Goal: Information Seeking & Learning: Learn about a topic

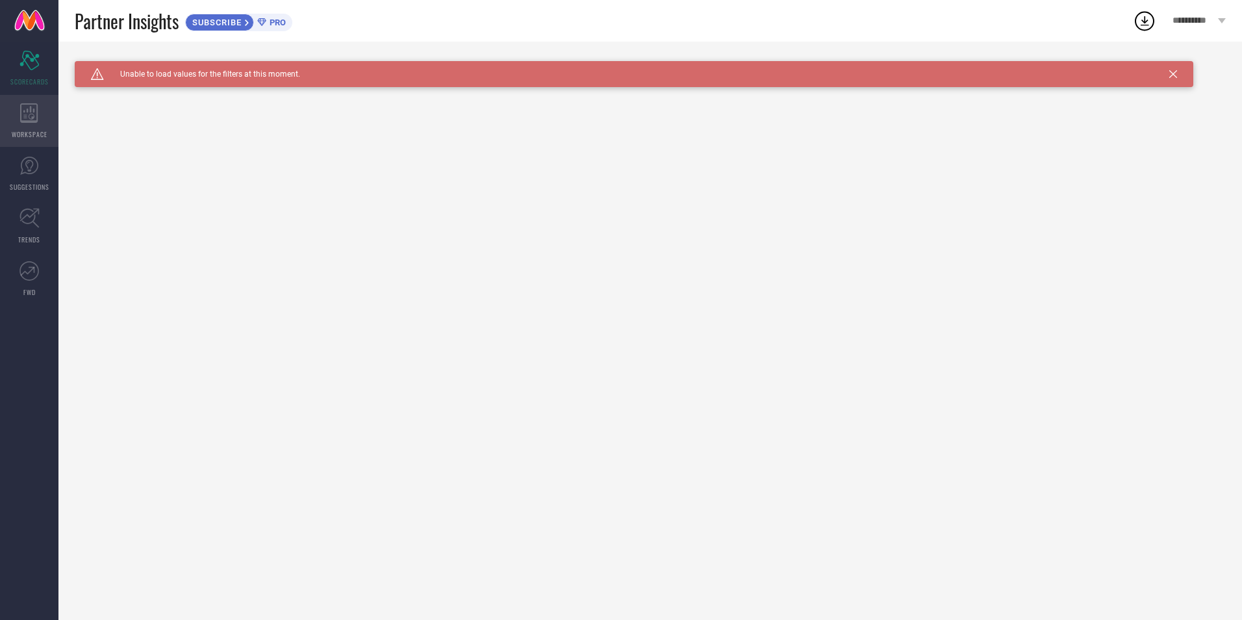
click at [43, 118] on div "WORKSPACE" at bounding box center [29, 121] width 58 height 52
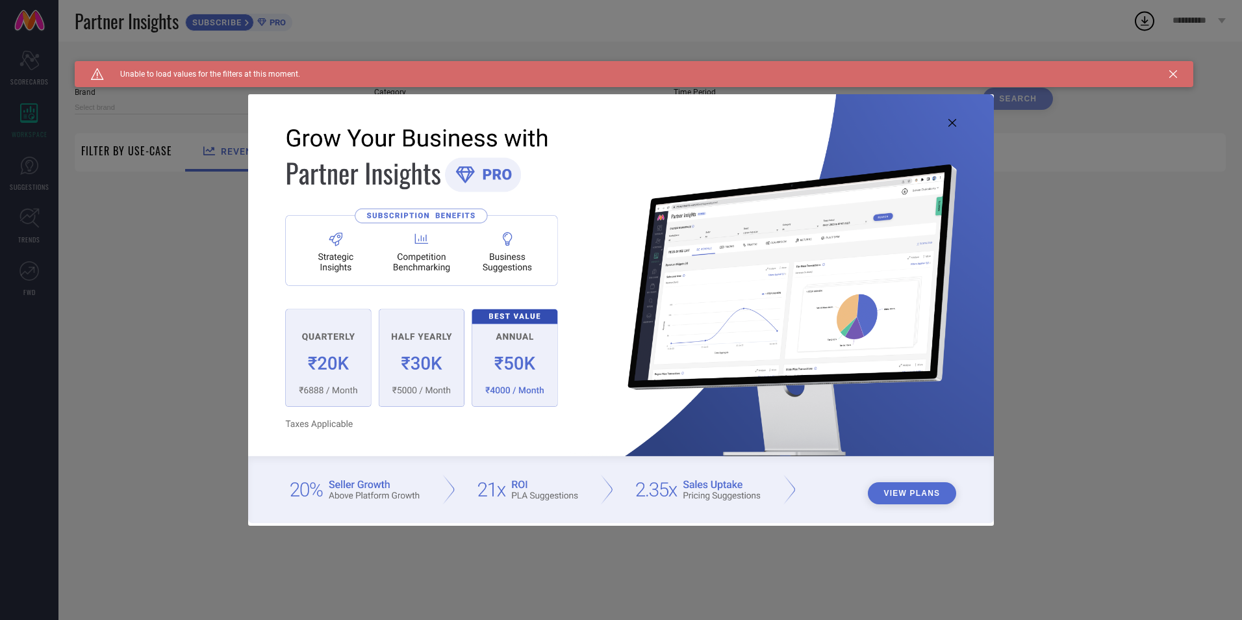
type input "1 STOP FASHION"
type input "All"
click at [26, 181] on div "View Plans" at bounding box center [621, 310] width 1242 height 620
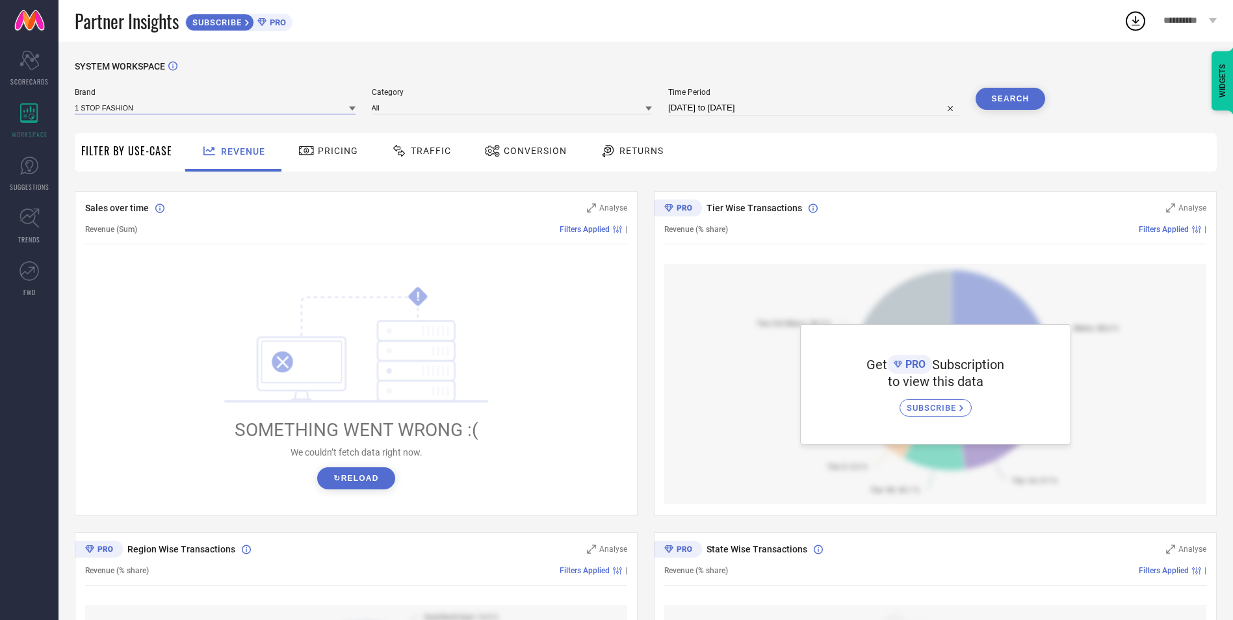
click at [194, 107] on input at bounding box center [215, 108] width 281 height 14
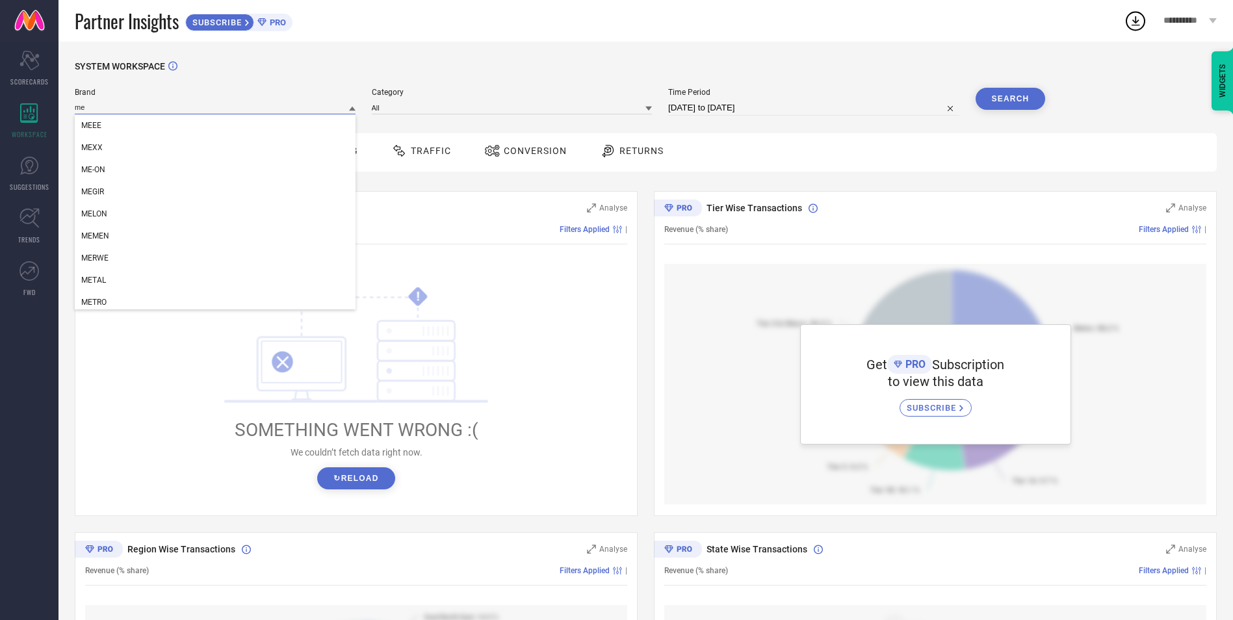
type input "m"
type input "ME"
click at [154, 122] on div "MEEE" at bounding box center [215, 125] width 281 height 22
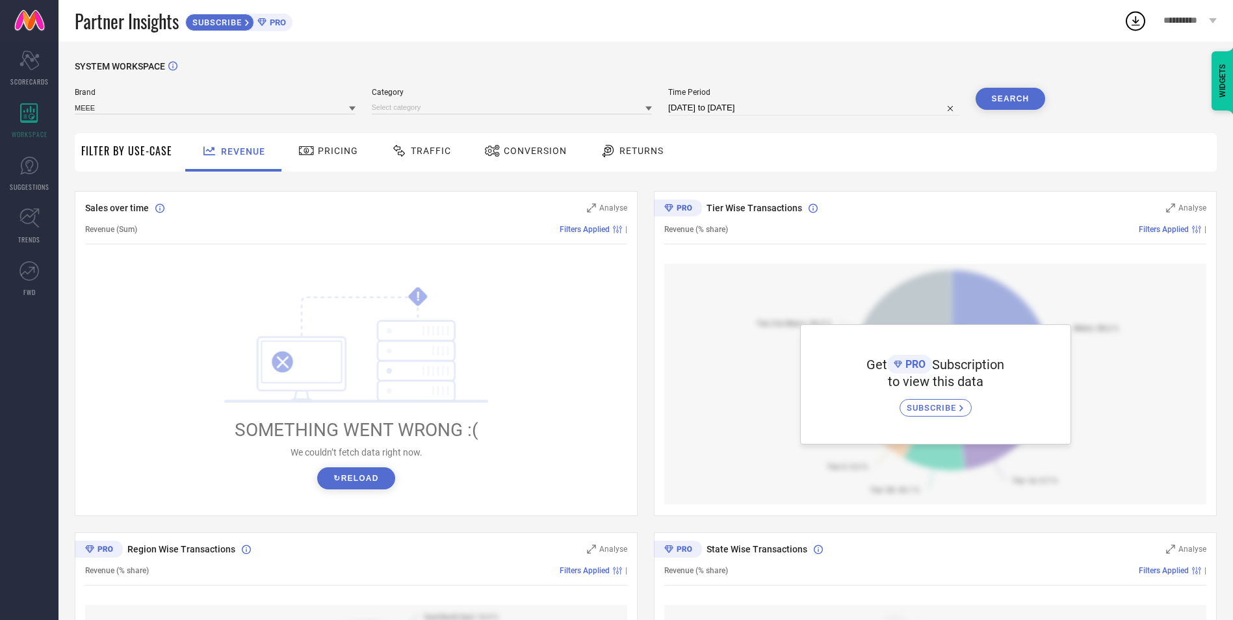
click at [1007, 99] on button "Search" at bounding box center [1010, 99] width 70 height 22
click at [522, 104] on input at bounding box center [512, 108] width 281 height 14
click at [487, 124] on div "All" at bounding box center [512, 125] width 281 height 22
click at [1004, 90] on button "Search" at bounding box center [1010, 99] width 70 height 22
click at [373, 482] on button "↻ Reload" at bounding box center [355, 478] width 77 height 22
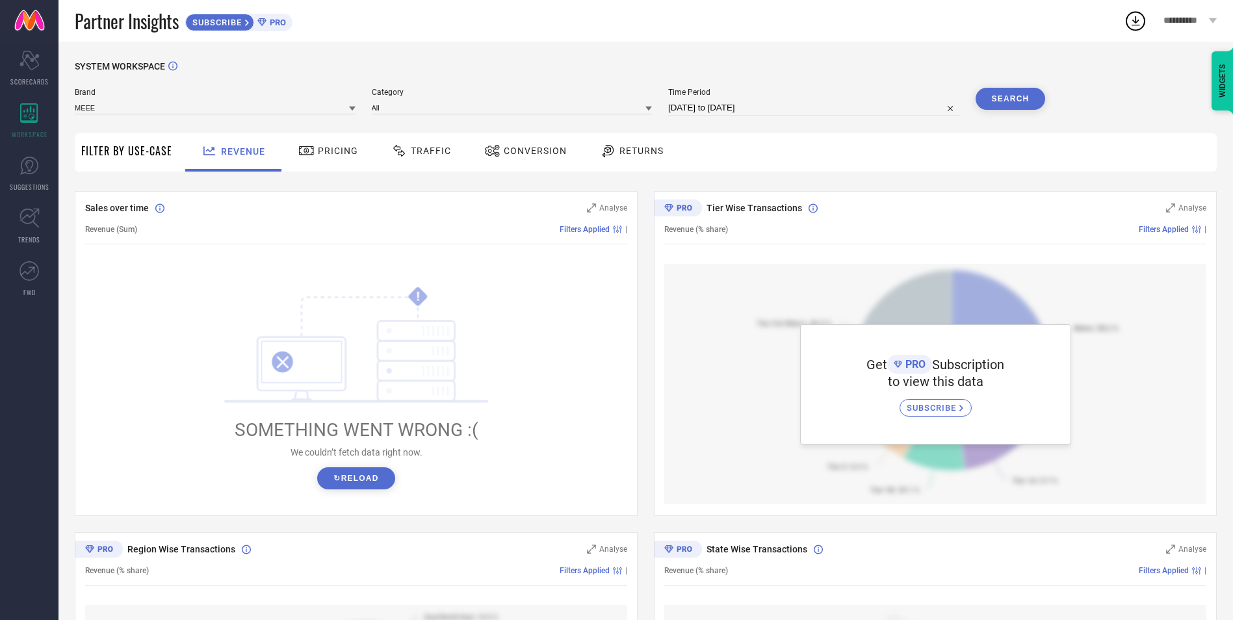
click at [723, 106] on input "[DATE] to [DATE]" at bounding box center [813, 108] width 291 height 16
select select "8"
select select "2025"
select select "9"
select select "2025"
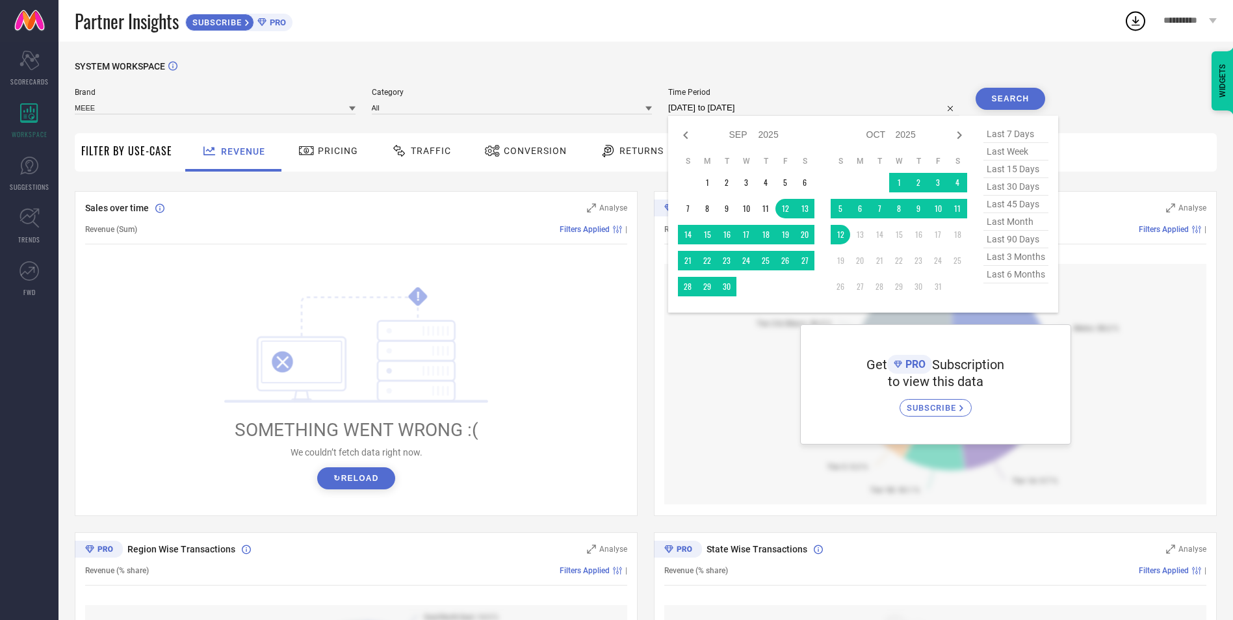
click at [1028, 207] on span "last 45 days" at bounding box center [1015, 205] width 65 height 18
type input "[DATE] to [DATE]"
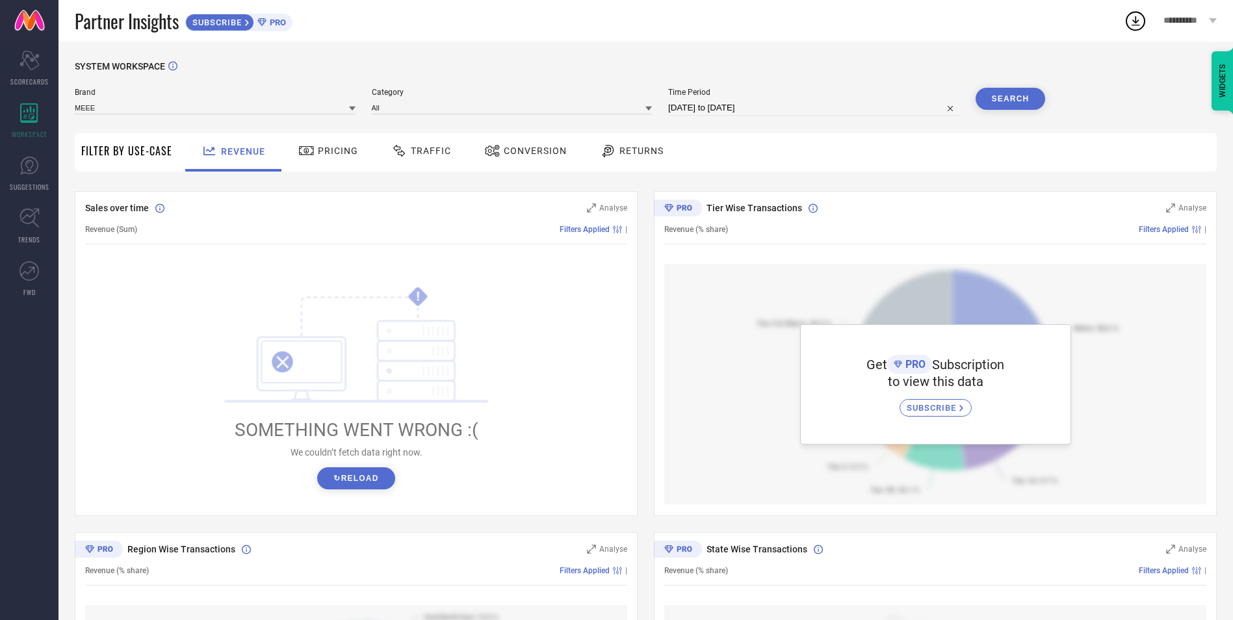
click at [1028, 99] on button "Search" at bounding box center [1010, 99] width 70 height 22
click at [354, 150] on span "Pricing" at bounding box center [338, 151] width 40 height 10
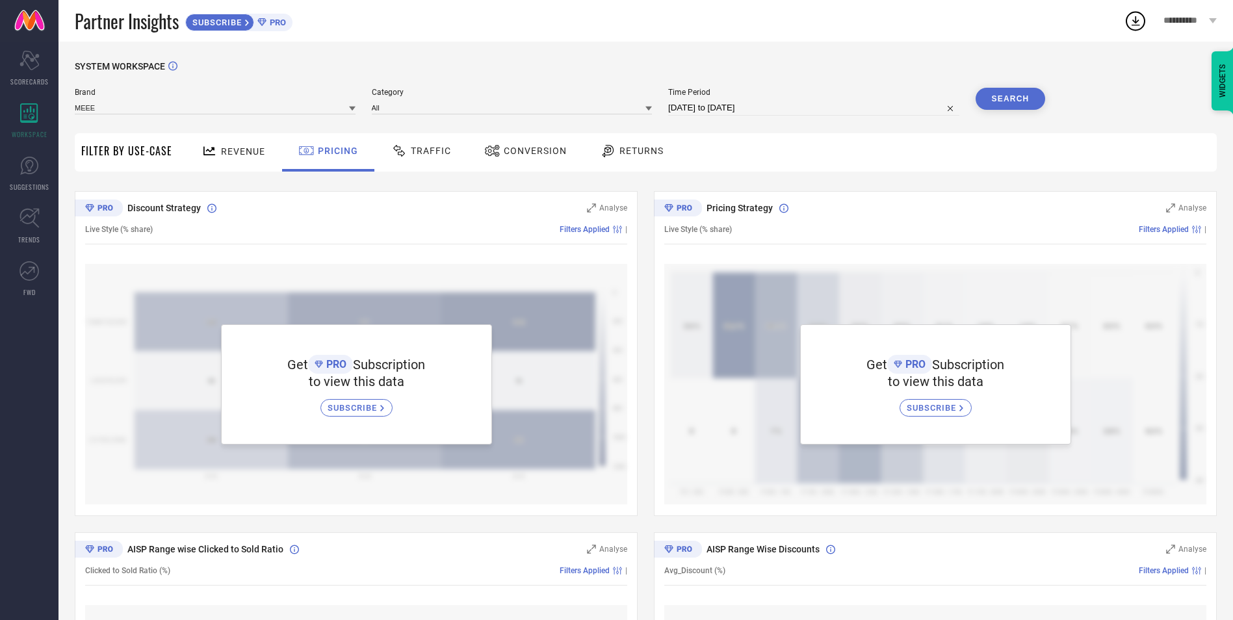
click at [440, 159] on div "Traffic" at bounding box center [421, 151] width 66 height 22
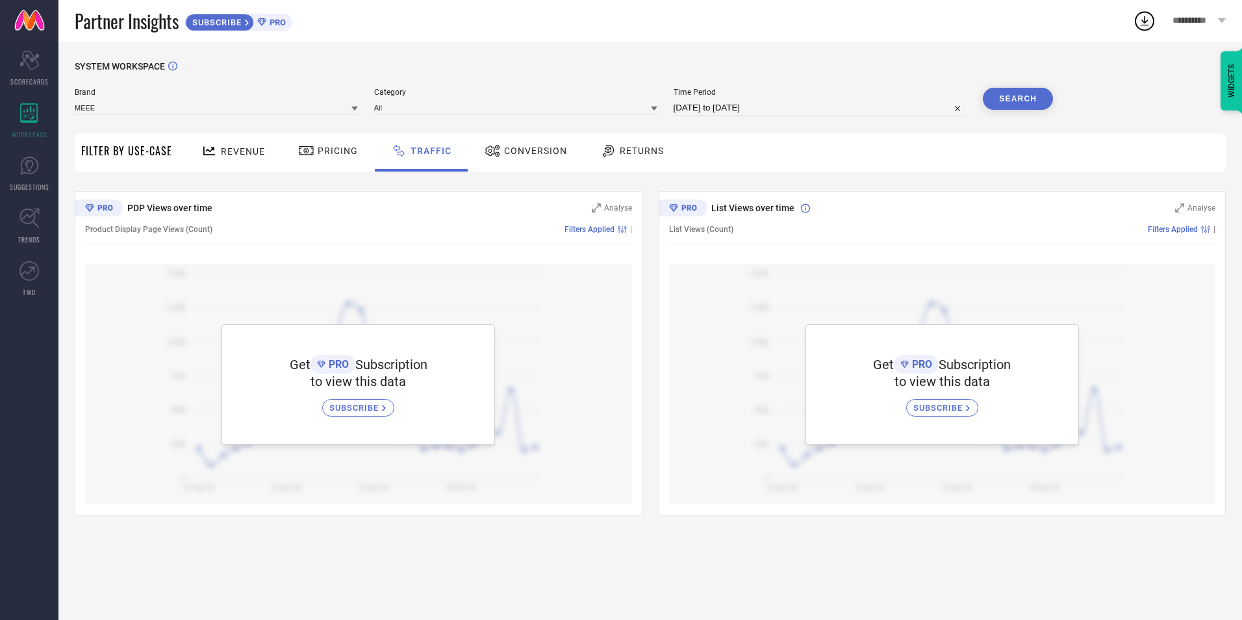
click at [514, 154] on span "Conversion" at bounding box center [535, 151] width 63 height 10
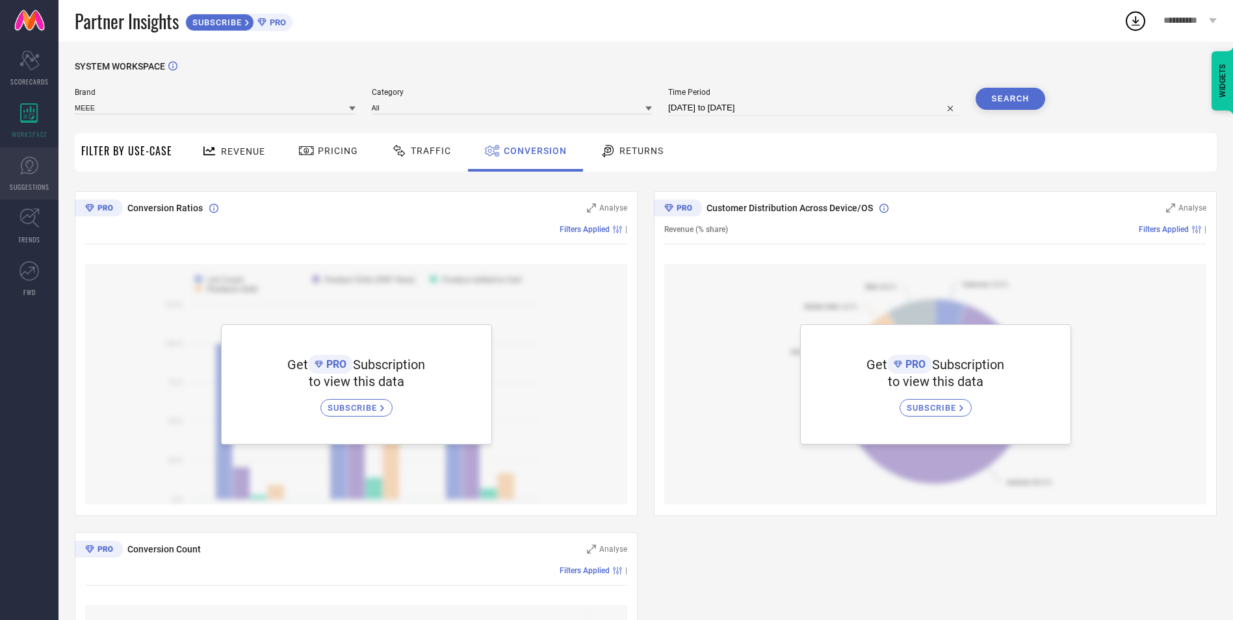
click at [40, 162] on link "SUGGESTIONS" at bounding box center [29, 174] width 58 height 52
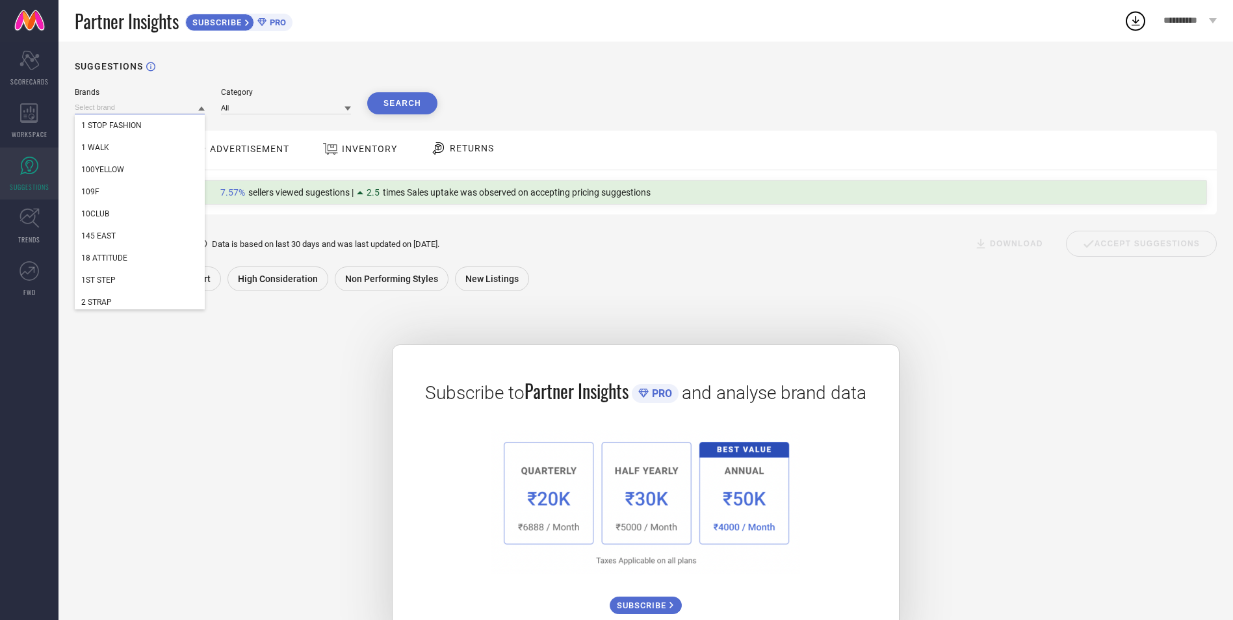
click at [190, 110] on input at bounding box center [140, 108] width 130 height 14
type input "Me"
click at [140, 124] on div "MEEE" at bounding box center [140, 125] width 130 height 22
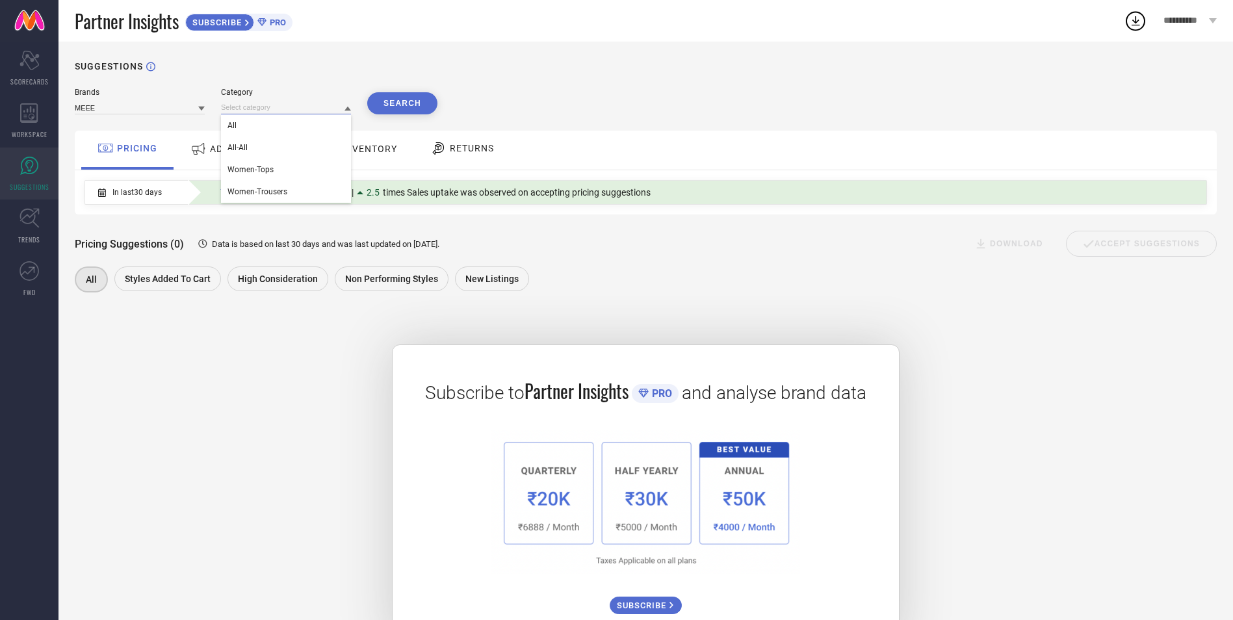
click at [232, 103] on input at bounding box center [286, 108] width 130 height 14
click at [240, 129] on div "All" at bounding box center [286, 125] width 130 height 22
click at [407, 105] on button "Search" at bounding box center [402, 103] width 70 height 22
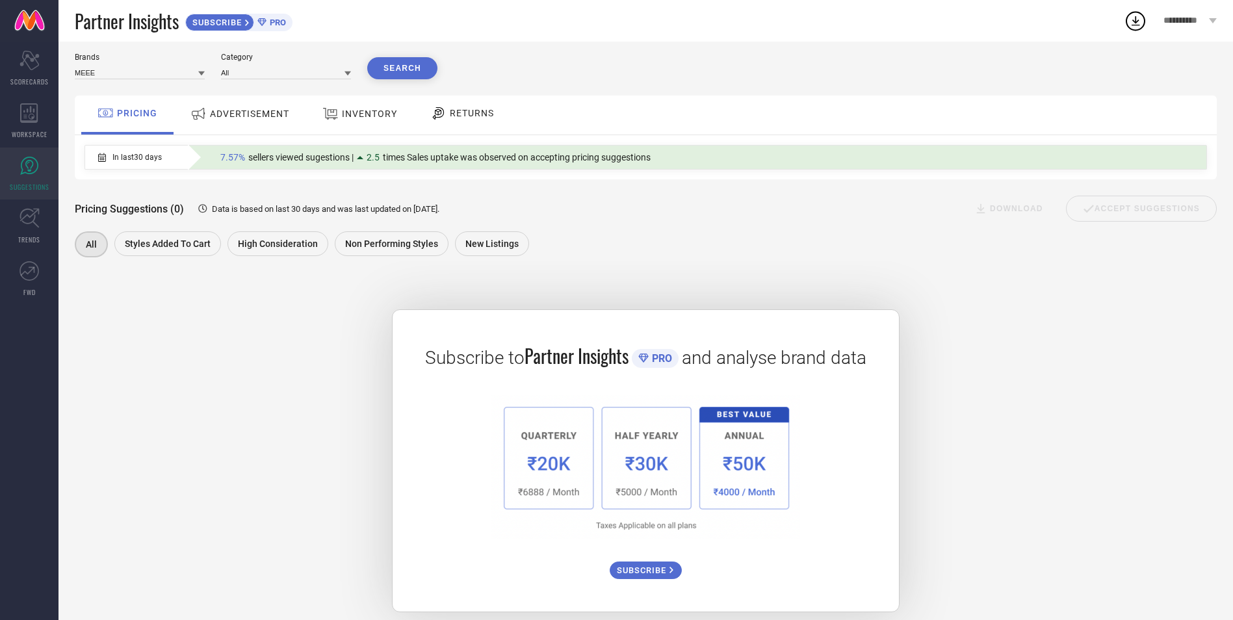
scroll to position [49, 0]
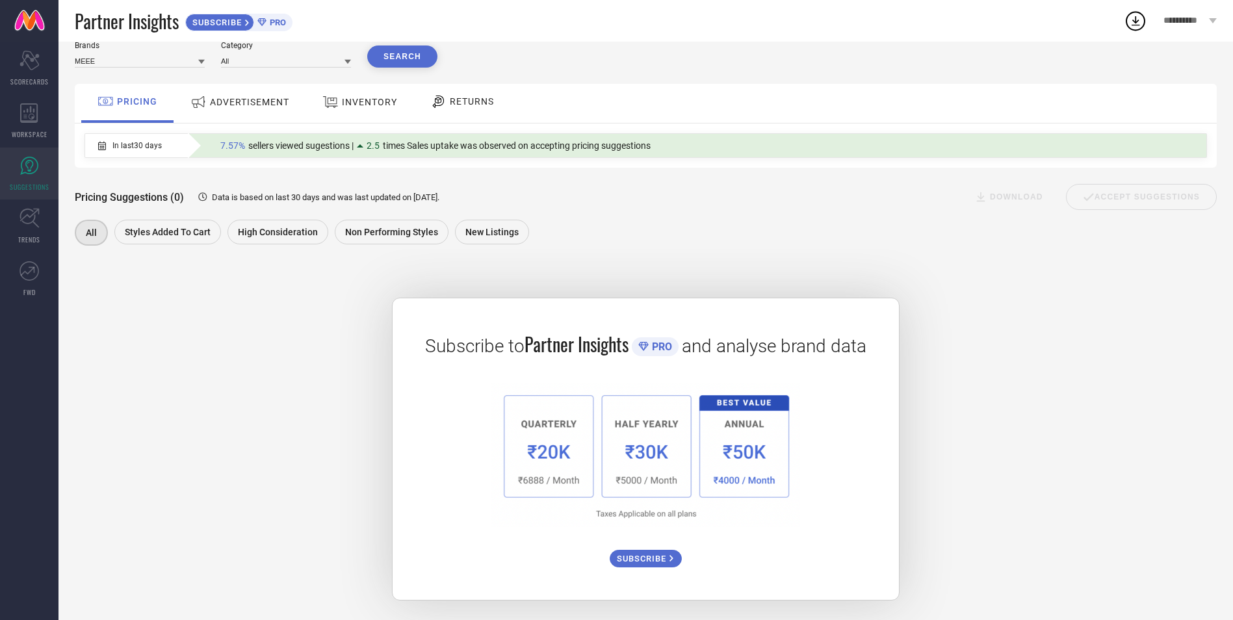
click at [238, 86] on div "ADVERTISEMENT" at bounding box center [239, 103] width 131 height 39
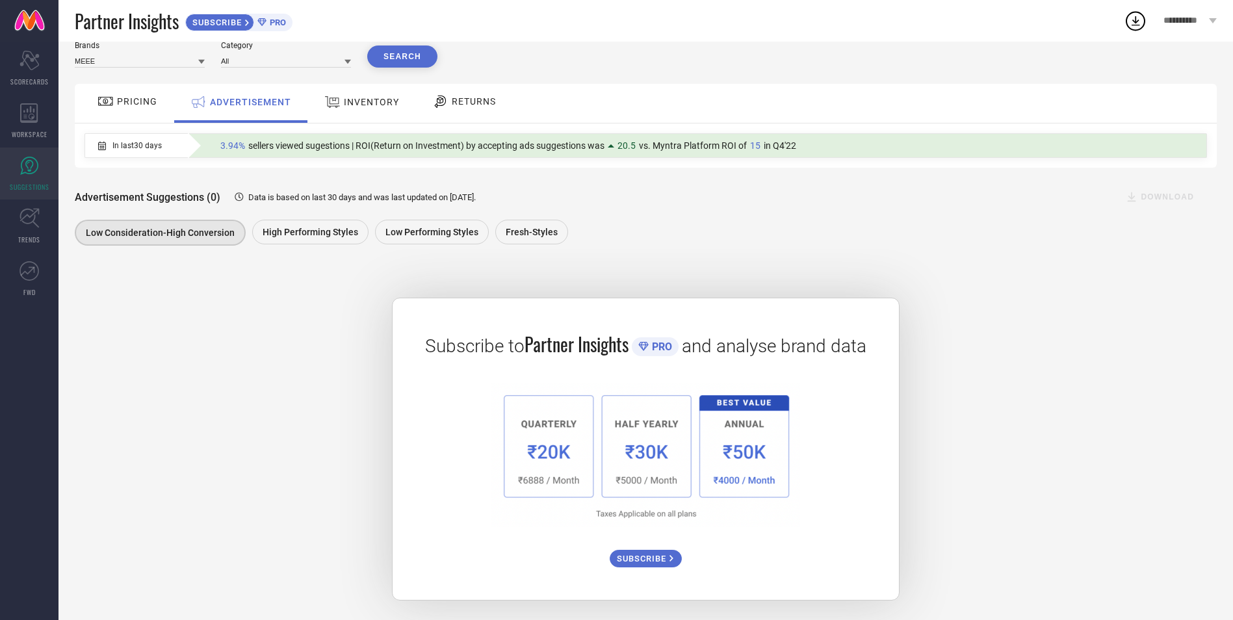
click at [356, 85] on div "INVENTORY" at bounding box center [361, 103] width 107 height 39
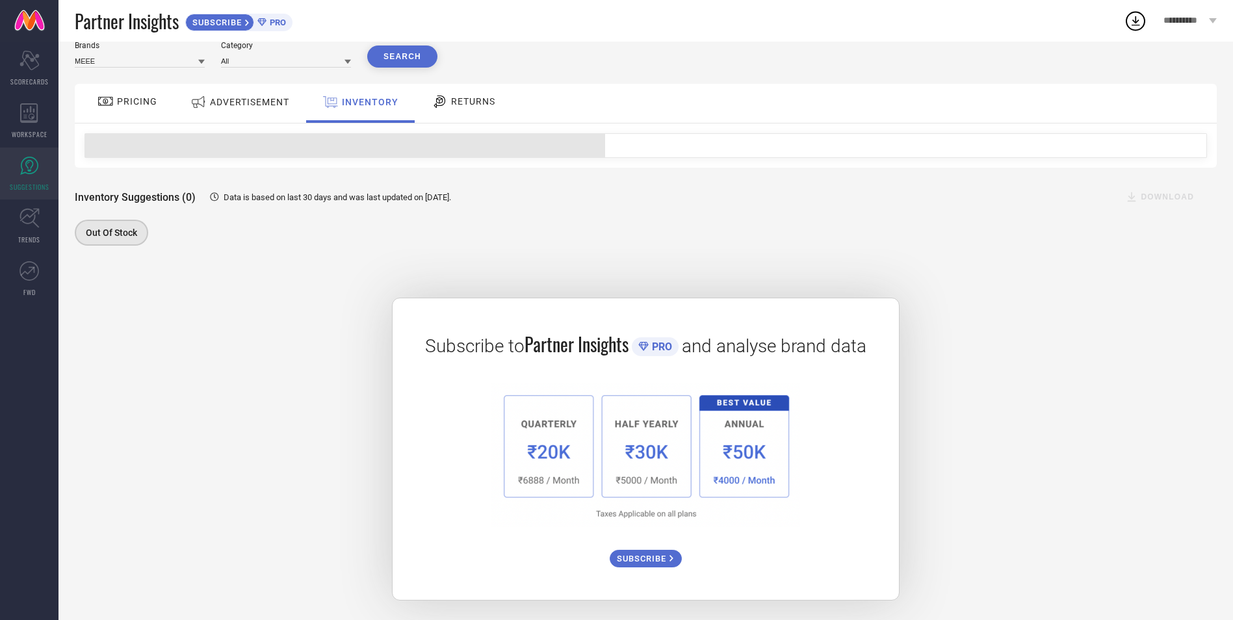
drag, startPoint x: 356, startPoint y: 85, endPoint x: 534, endPoint y: 93, distance: 178.2
click at [534, 93] on div "PRICING ADVERTISEMENT INVENTORY RETURNS" at bounding box center [646, 103] width 1142 height 39
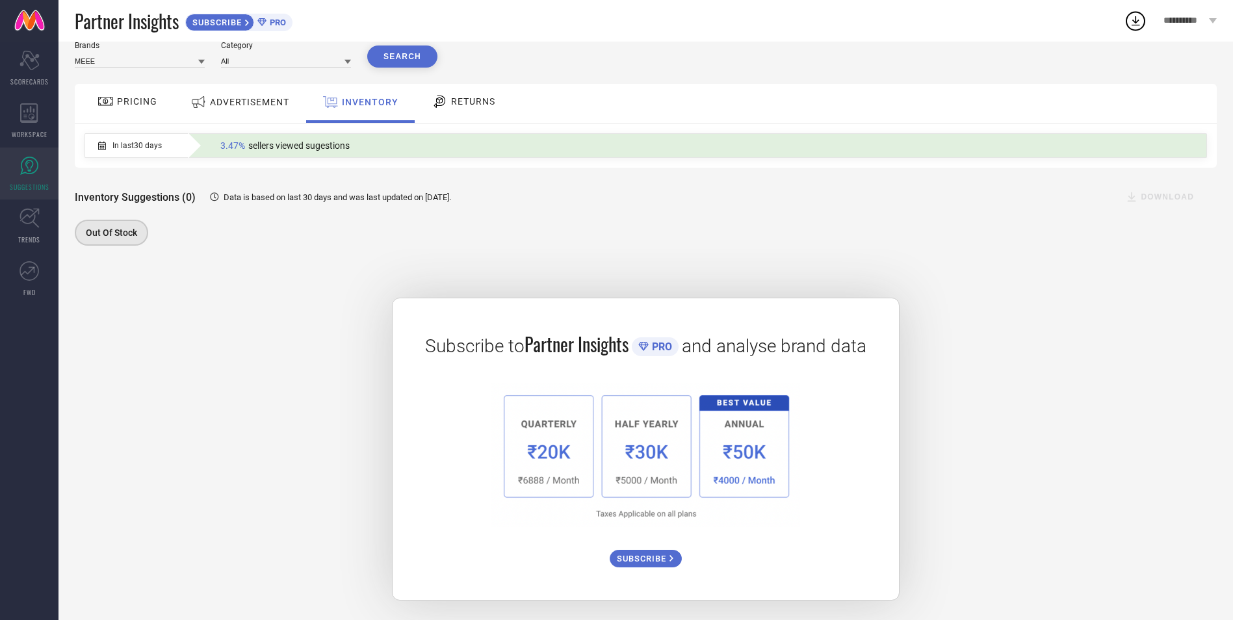
scroll to position [49, 0]
click at [484, 99] on span "RETURNS" at bounding box center [473, 101] width 44 height 10
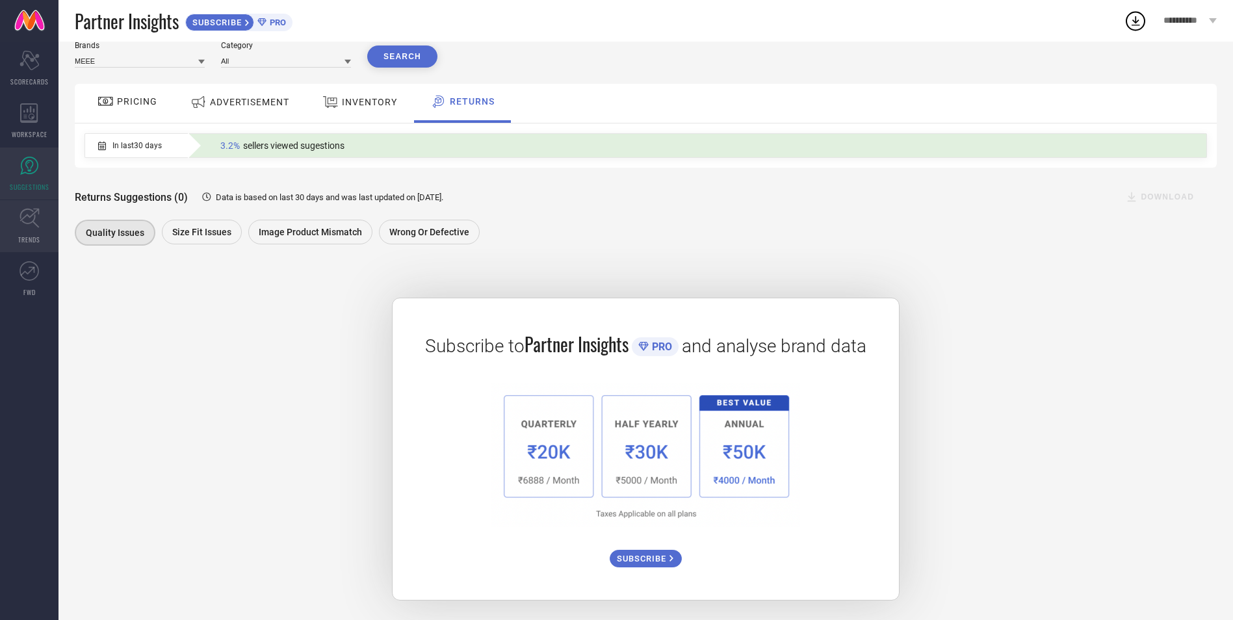
click at [29, 229] on link "TRENDS" at bounding box center [29, 226] width 58 height 52
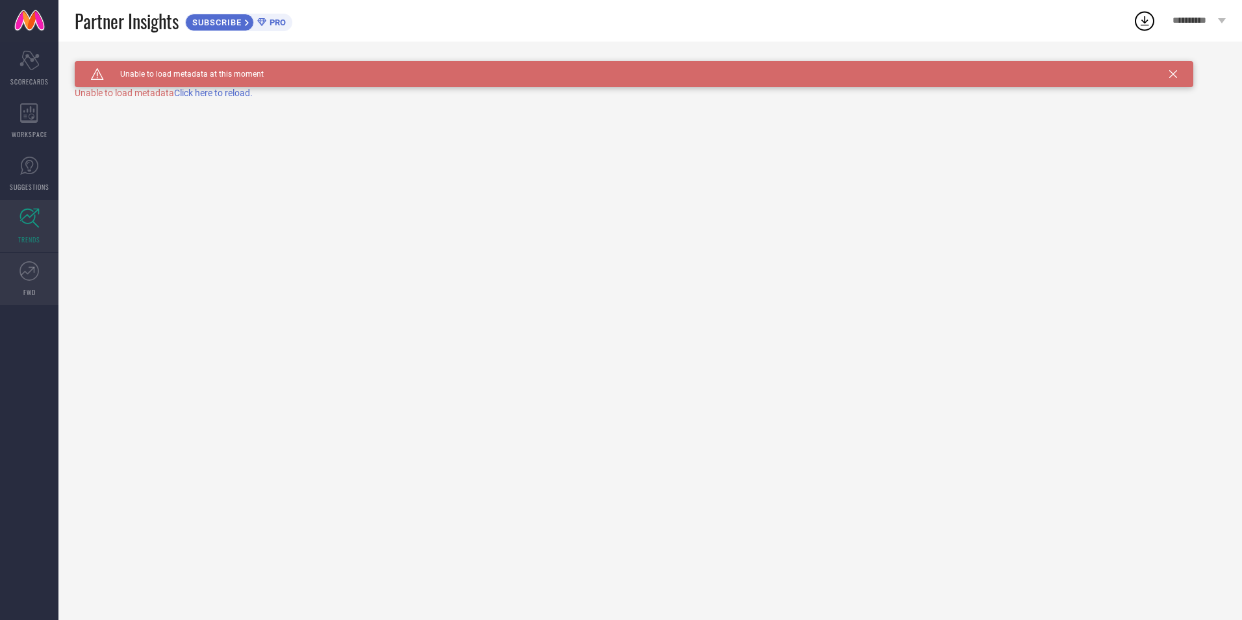
click at [40, 263] on link "FWD" at bounding box center [29, 279] width 58 height 52
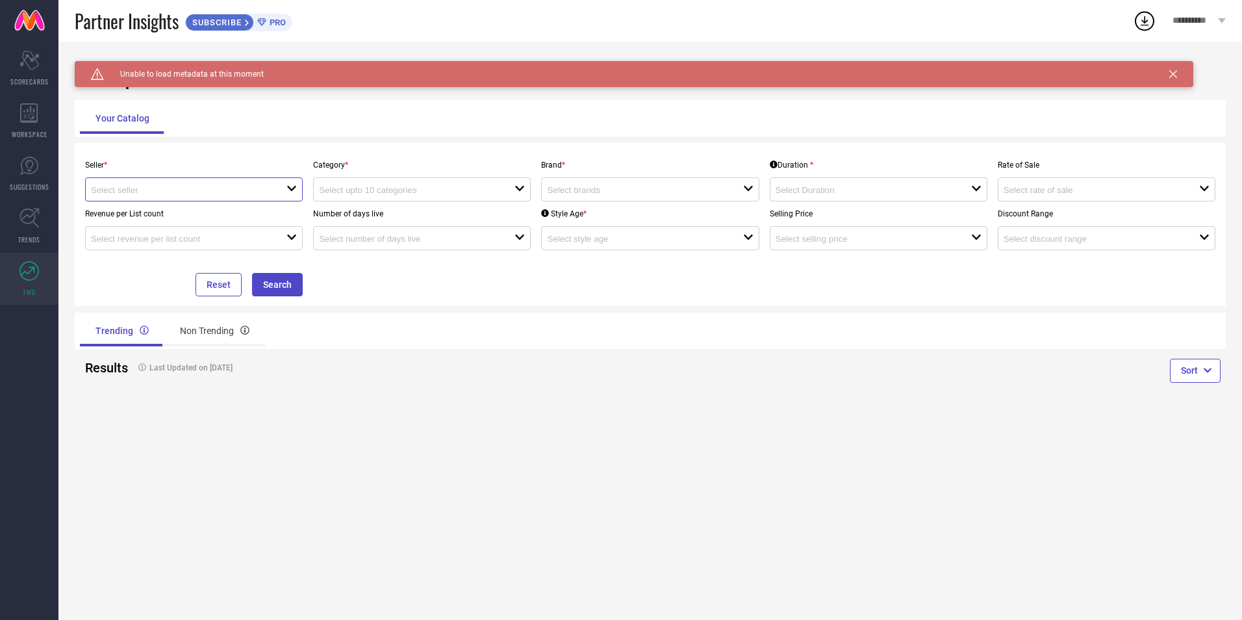
click at [215, 186] on input at bounding box center [179, 190] width 176 height 10
click at [213, 210] on li "Myntra ( MINT_1 )" at bounding box center [194, 214] width 216 height 23
type input "Myntra ( MINT_1 )"
click at [385, 197] on div "open" at bounding box center [422, 189] width 218 height 24
click at [383, 218] on div "No results found" at bounding box center [422, 213] width 218 height 22
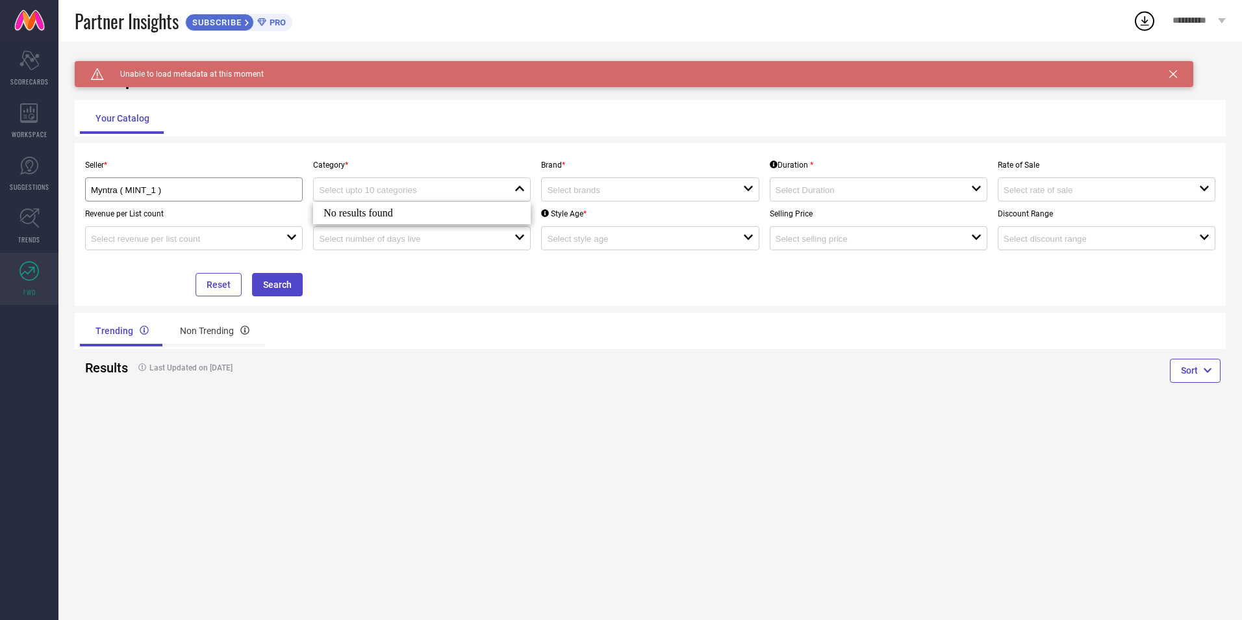
click at [470, 160] on div "Category * close" at bounding box center [422, 177] width 228 height 49
click at [643, 198] on div "open" at bounding box center [650, 189] width 218 height 24
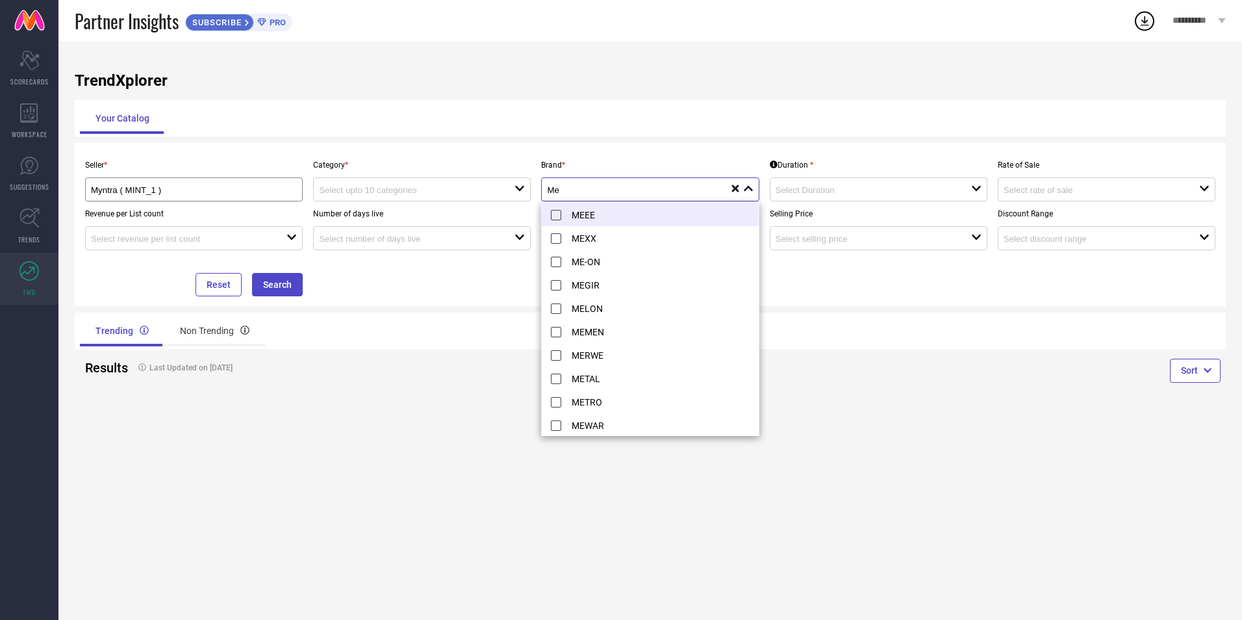
type input "Me"
click at [619, 215] on li "MEEE" at bounding box center [650, 214] width 216 height 23
click at [834, 340] on div "Trending Non Trending" at bounding box center [650, 331] width 1151 height 36
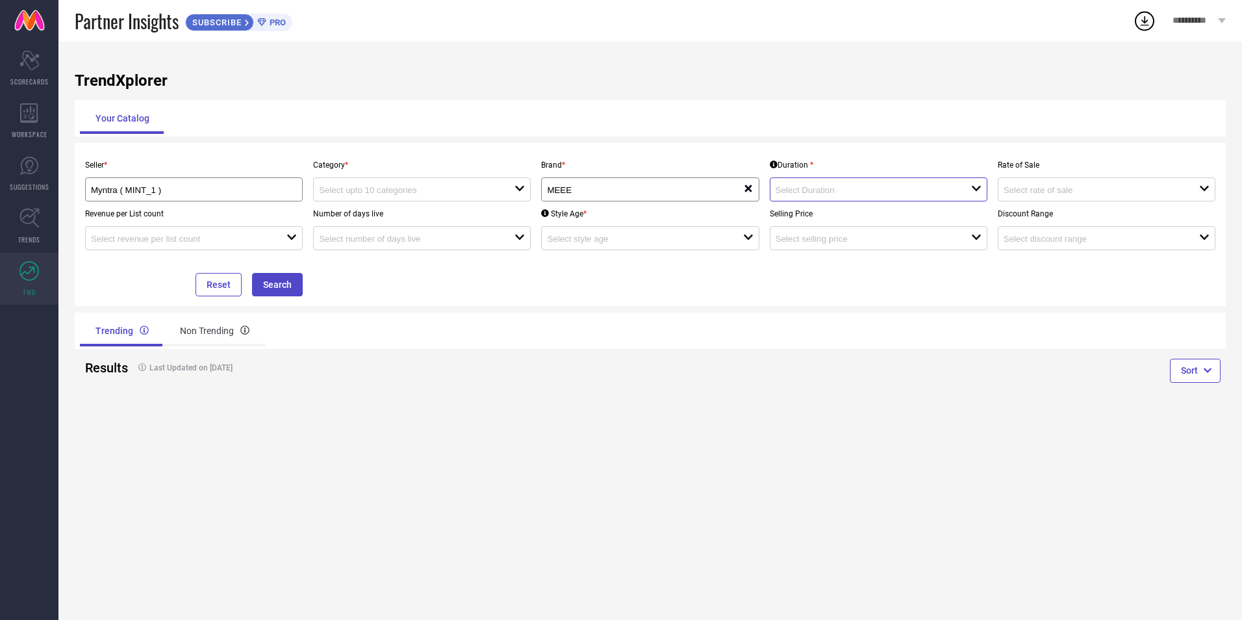
click at [841, 192] on input at bounding box center [864, 190] width 176 height 10
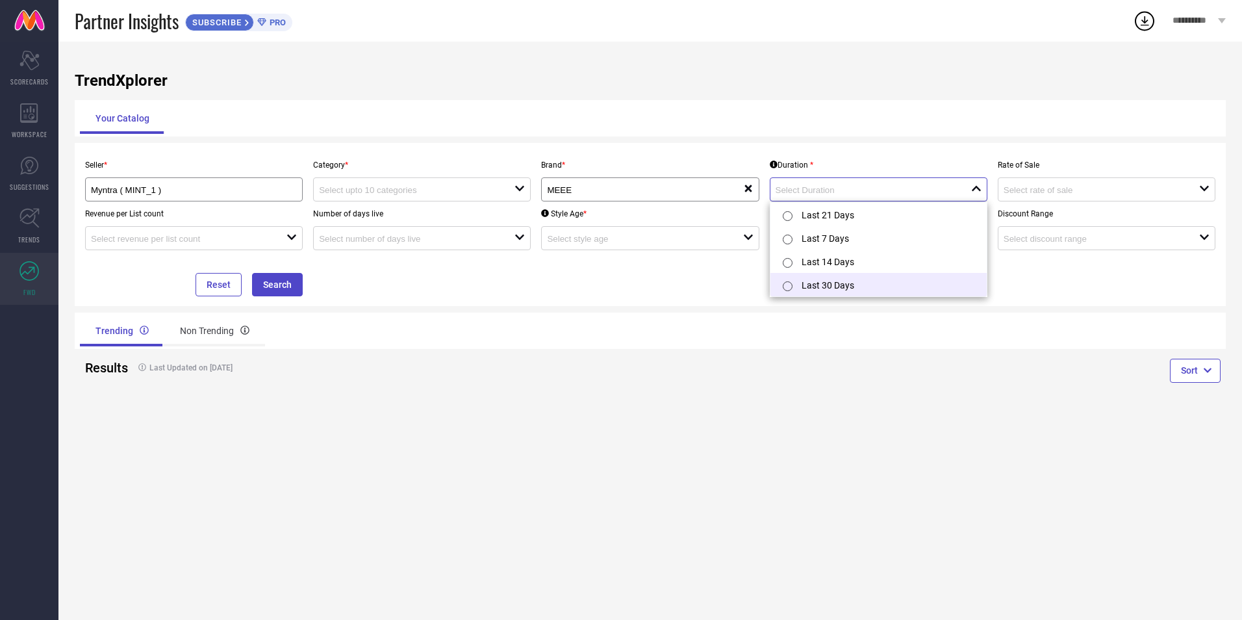
scroll to position [3, 0]
click at [834, 279] on li "Last 30 Days" at bounding box center [879, 282] width 216 height 23
type input "Last 30 Days"
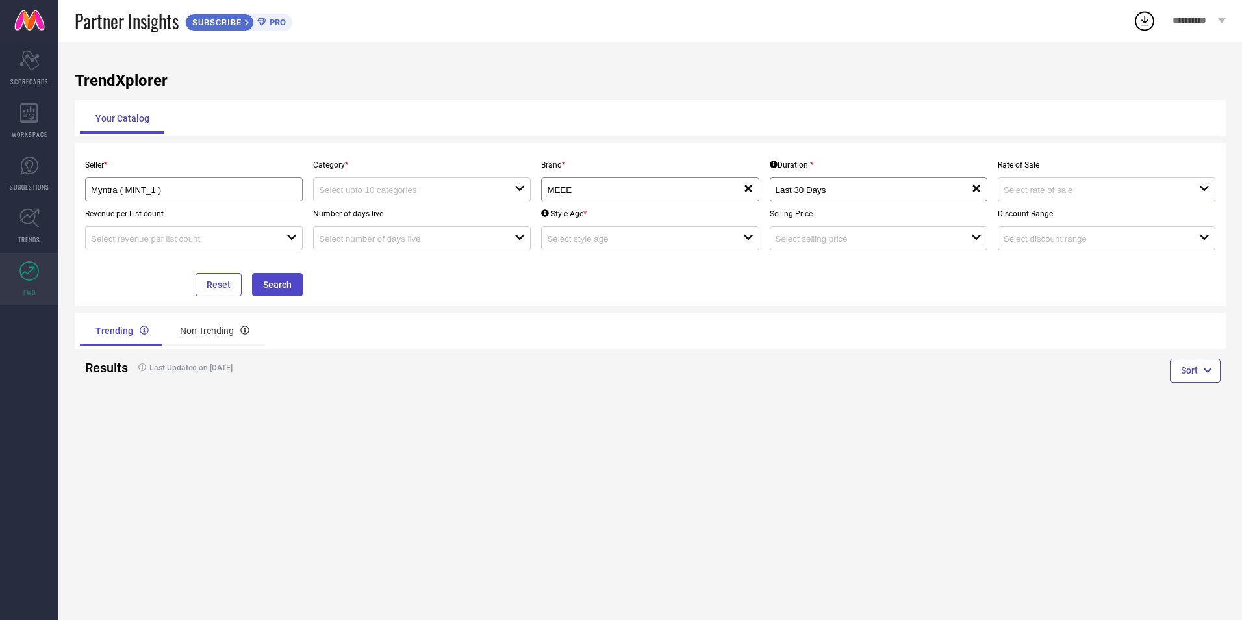
click at [1007, 185] on div at bounding box center [1102, 189] width 196 height 12
click at [1042, 90] on h1 "TrendXplorer" at bounding box center [650, 80] width 1151 height 18
click at [194, 234] on div at bounding box center [189, 238] width 196 height 12
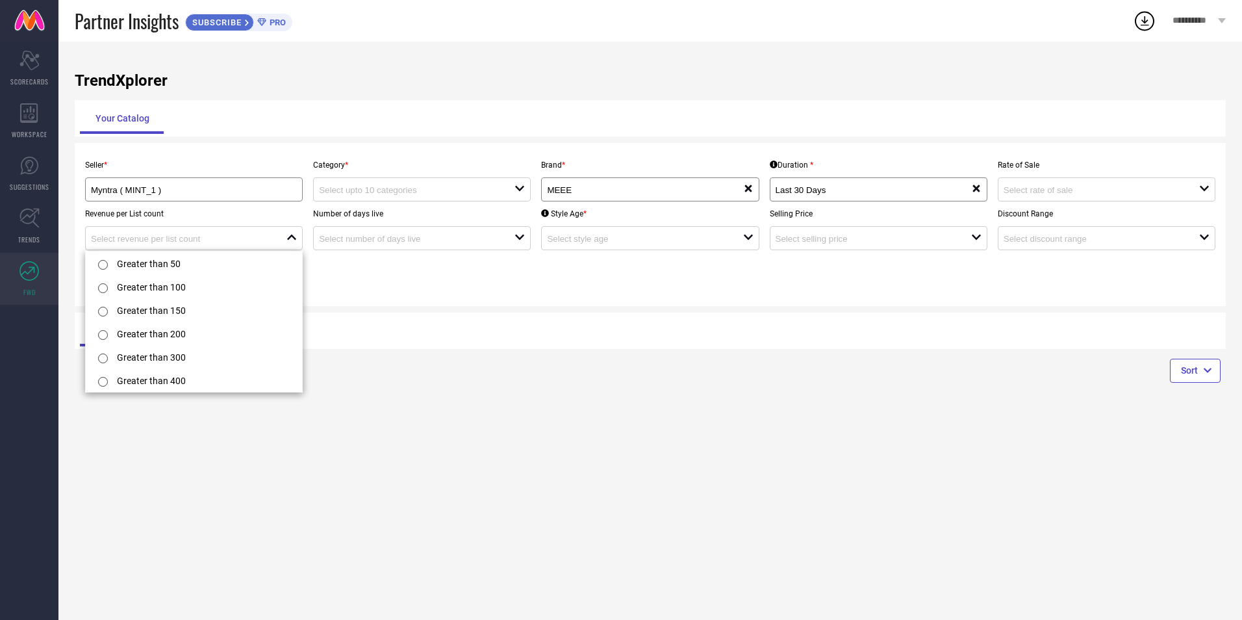
click at [448, 326] on div "Trending Non Trending" at bounding box center [362, 330] width 565 height 31
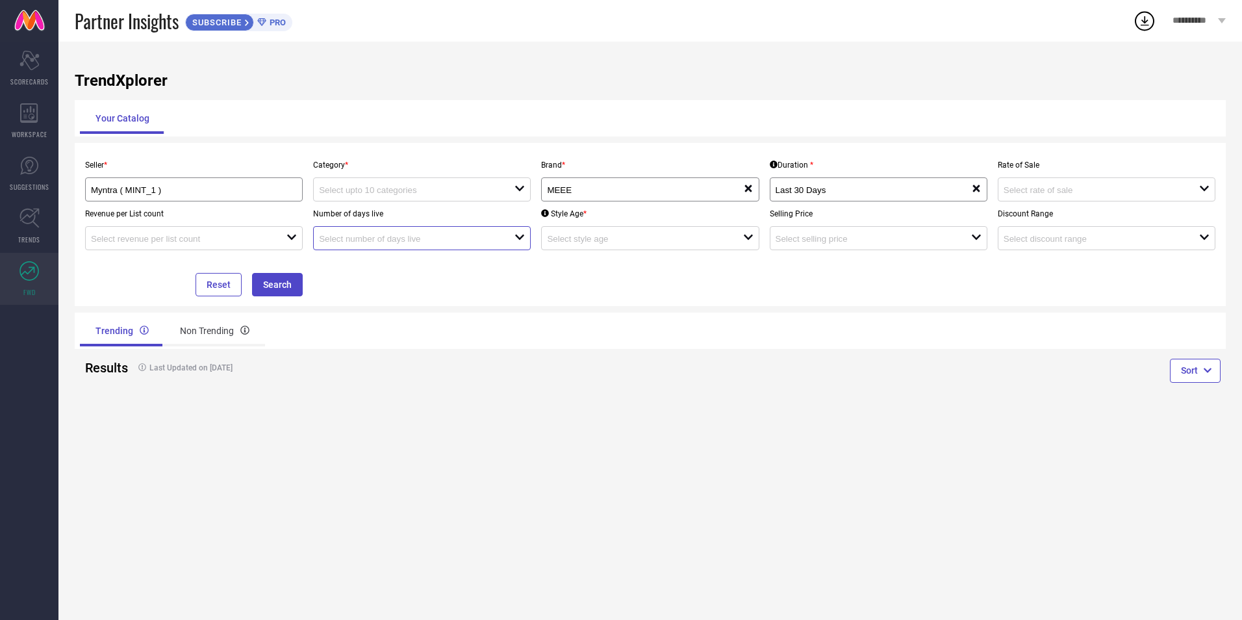
click at [444, 240] on input at bounding box center [407, 239] width 176 height 10
click at [584, 296] on div "Seller * Myntra ( MINT_1 ) Category * open Brand * MEEE reset Duration * Last 3…" at bounding box center [650, 225] width 1141 height 144
click at [630, 242] on input at bounding box center [635, 239] width 176 height 10
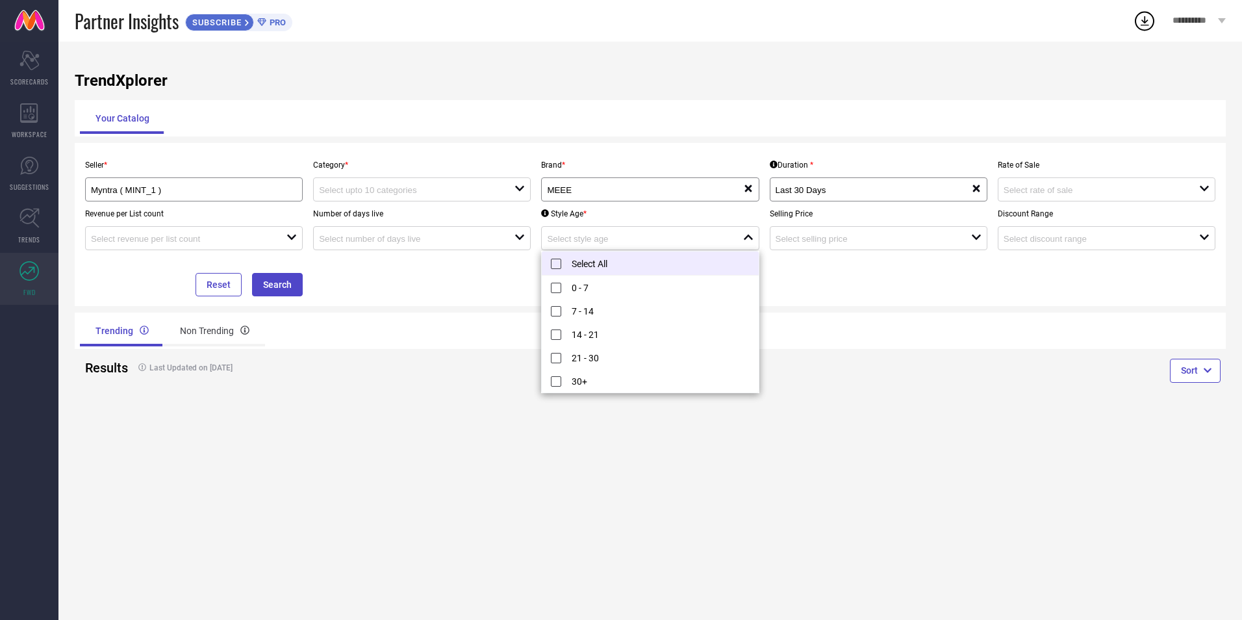
click at [613, 264] on li "Select All" at bounding box center [650, 263] width 216 height 24
type input "0 - 7, + 4 more"
click at [785, 272] on div "Seller * Myntra ( MINT_1 ) Category * open Brand * MEEE reset Duration * Last 3…" at bounding box center [650, 225] width 1141 height 144
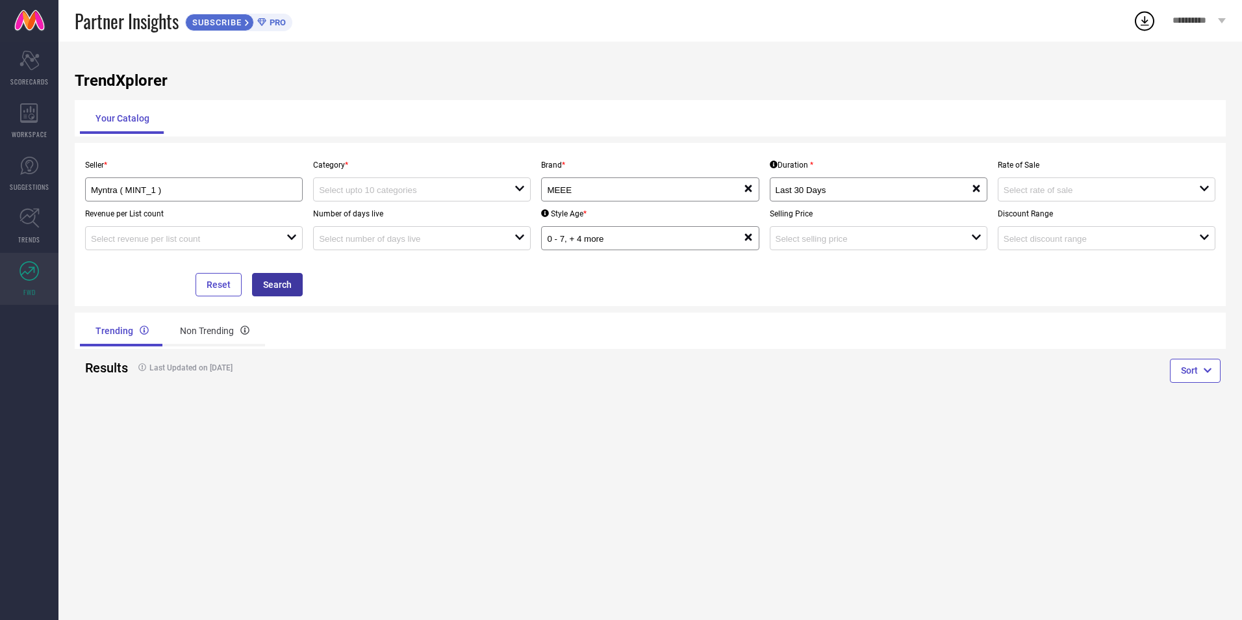
click at [285, 290] on button "Search" at bounding box center [277, 284] width 51 height 23
click at [355, 194] on input at bounding box center [407, 190] width 176 height 10
click at [364, 237] on input at bounding box center [407, 239] width 176 height 10
click at [381, 192] on input at bounding box center [407, 190] width 176 height 10
drag, startPoint x: 382, startPoint y: 197, endPoint x: 383, endPoint y: 211, distance: 14.3
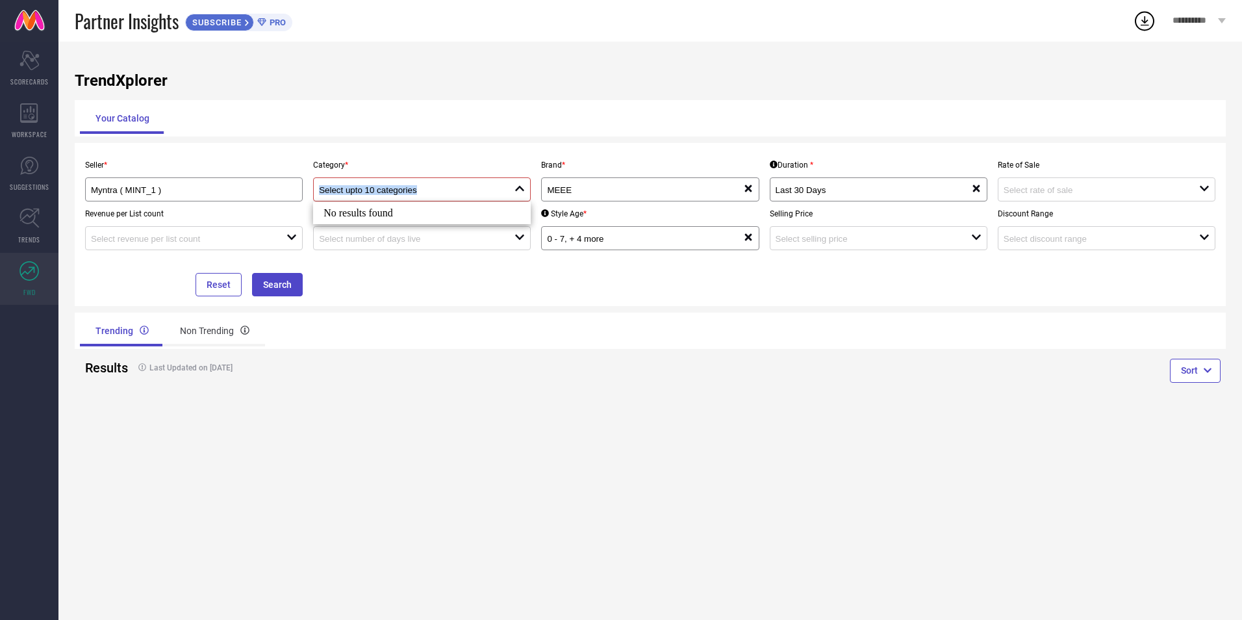
click at [383, 197] on div "close" at bounding box center [422, 189] width 218 height 24
click at [392, 194] on input at bounding box center [407, 190] width 176 height 10
type input "personal care"
click at [424, 108] on div "Your Catalog" at bounding box center [650, 118] width 1141 height 31
click at [497, 185] on div at bounding box center [417, 189] width 196 height 12
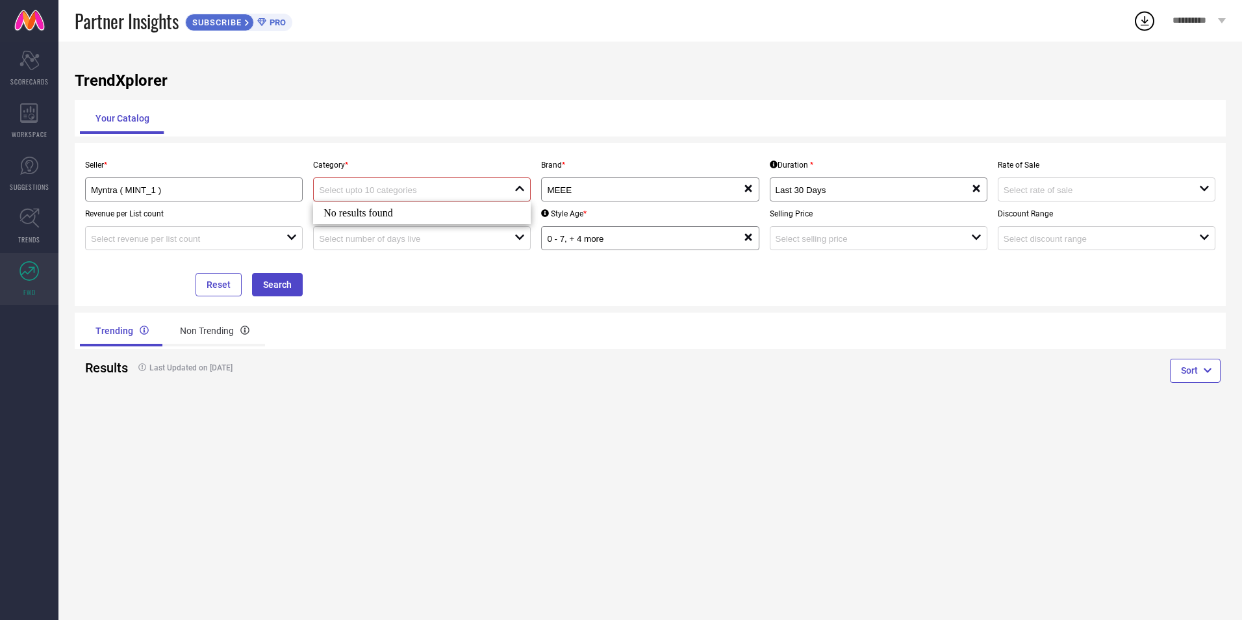
click at [522, 188] on icon "close" at bounding box center [520, 188] width 10 height 10
click at [28, 223] on icon at bounding box center [28, 218] width 19 height 19
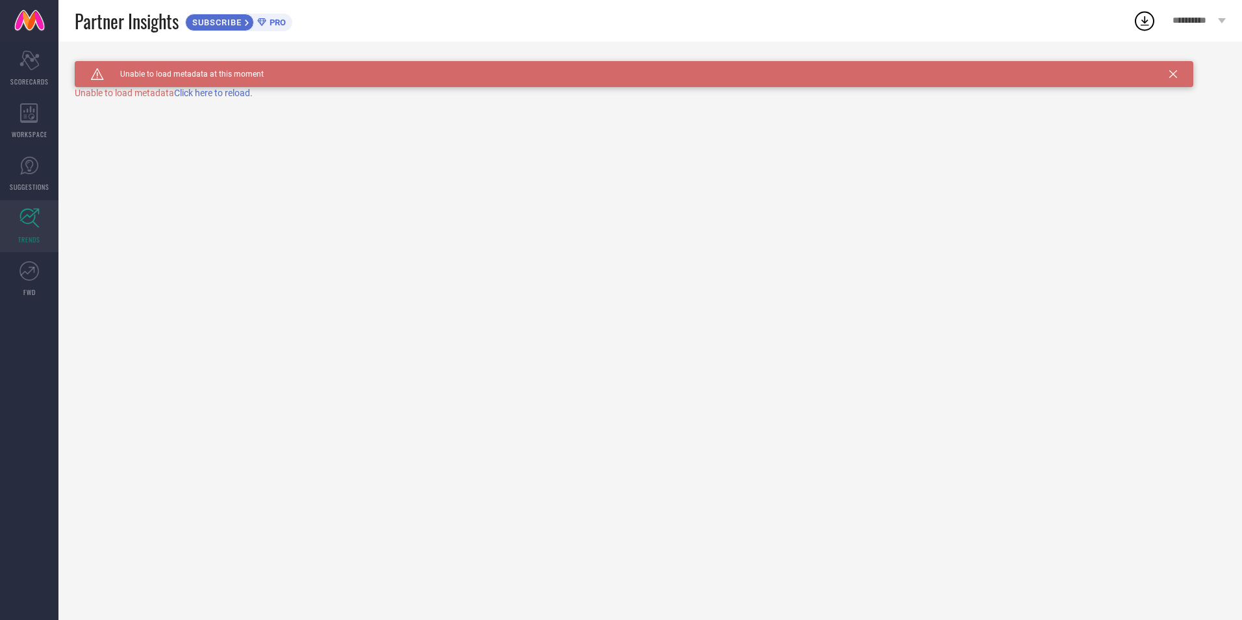
click at [40, 18] on link at bounding box center [29, 21] width 58 height 42
